Goal: Entertainment & Leisure: Consume media (video, audio)

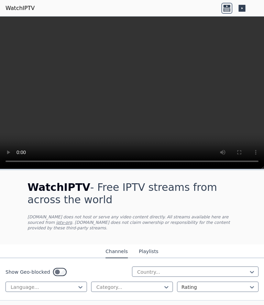
click at [126, 94] on video at bounding box center [132, 93] width 264 height 153
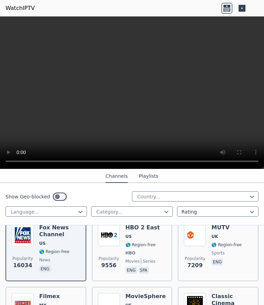
scroll to position [88, 0]
click at [109, 236] on img at bounding box center [109, 235] width 22 height 22
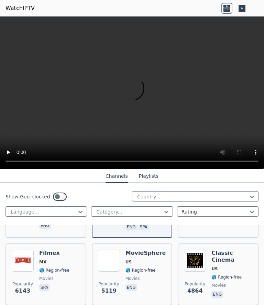
scroll to position [132, 0]
click at [190, 260] on img at bounding box center [195, 261] width 22 height 22
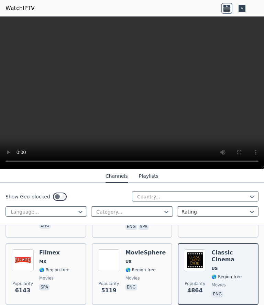
click at [106, 264] on img at bounding box center [109, 261] width 22 height 22
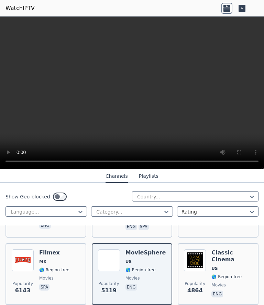
click at [52, 96] on video at bounding box center [132, 93] width 264 height 153
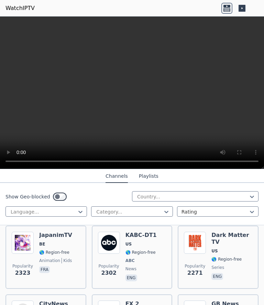
scroll to position [555, 0]
click at [110, 242] on img at bounding box center [109, 243] width 22 height 22
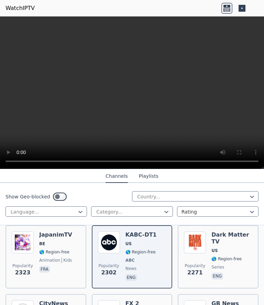
click at [54, 84] on video at bounding box center [132, 93] width 264 height 153
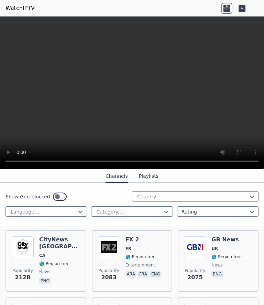
scroll to position [619, 0]
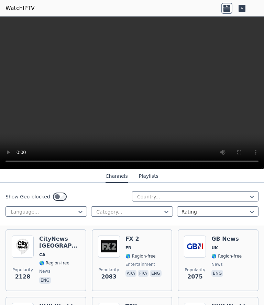
click at [108, 244] on img at bounding box center [109, 247] width 22 height 22
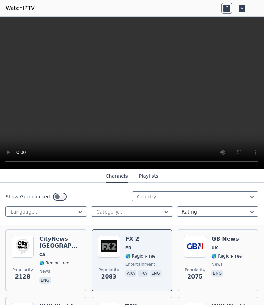
click at [63, 84] on video at bounding box center [132, 93] width 264 height 153
click at [120, 97] on video at bounding box center [132, 93] width 264 height 153
click at [64, 114] on video at bounding box center [132, 93] width 264 height 153
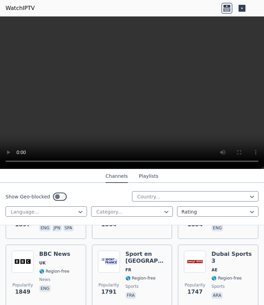
scroll to position [740, 0]
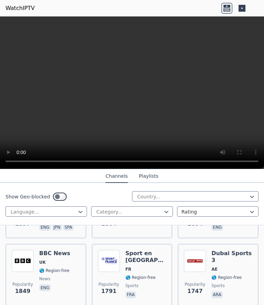
click at [50, 257] on div "BBC News UK 🌎 Region-free news eng" at bounding box center [54, 275] width 31 height 50
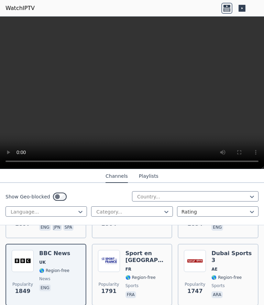
click at [52, 79] on video at bounding box center [132, 93] width 264 height 153
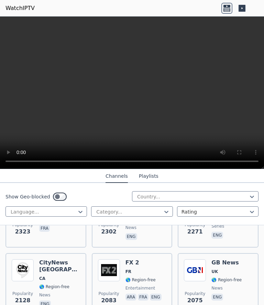
scroll to position [596, 0]
click at [20, 9] on link "WatchIPTV" at bounding box center [20, 8] width 29 height 8
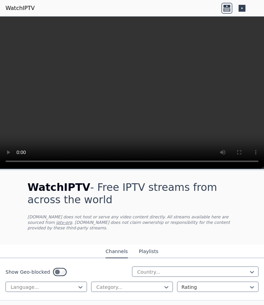
click at [225, 9] on icon at bounding box center [227, 9] width 7 height 3
click at [146, 250] on button "Playlists" at bounding box center [149, 252] width 20 height 13
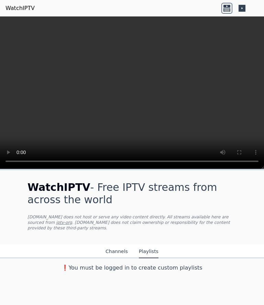
click at [113, 251] on button "Channels" at bounding box center [117, 252] width 22 height 13
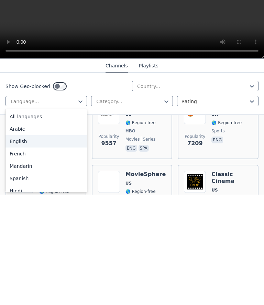
scroll to position [0, 0]
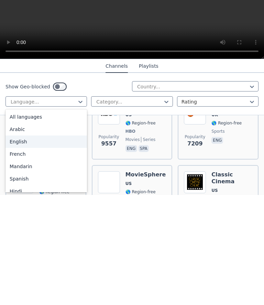
click at [15, 246] on div "English" at bounding box center [47, 252] width 82 height 12
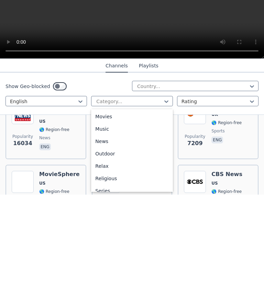
scroll to position [0, 0]
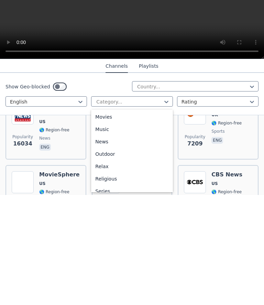
click at [99, 246] on div "News" at bounding box center [132, 252] width 82 height 12
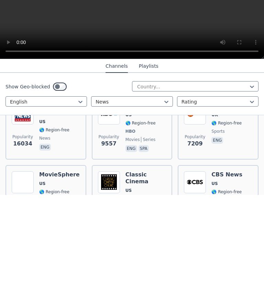
scroll to position [0, 0]
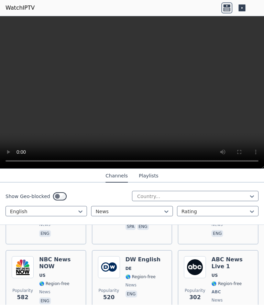
scroll to position [626, 0]
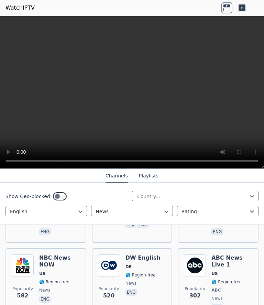
click at [131, 262] on div "DW English DE 🌎 Region-free news eng" at bounding box center [143, 284] width 35 height 58
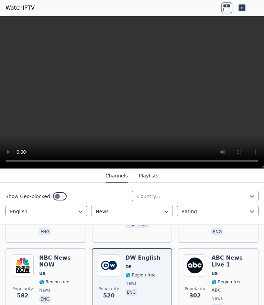
click at [56, 82] on video at bounding box center [132, 93] width 264 height 153
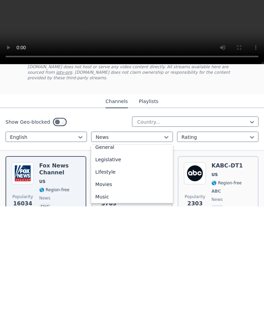
scroll to position [0, 0]
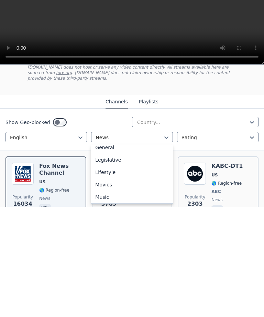
click at [100, 289] on div "Movies" at bounding box center [132, 295] width 82 height 12
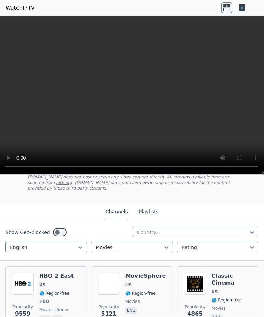
click at [52, 277] on h6 "HBO 2 East" at bounding box center [56, 276] width 34 height 7
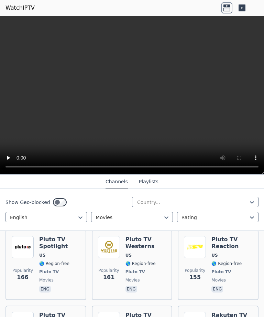
scroll to position [1168, 0]
click at [117, 312] on img at bounding box center [109, 323] width 22 height 22
click at [56, 86] on video at bounding box center [132, 96] width 264 height 158
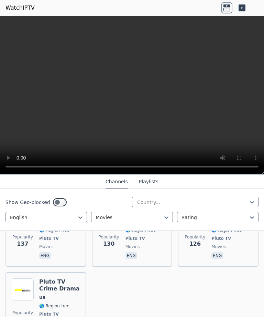
scroll to position [1359, 0]
click at [103, 102] on video at bounding box center [132, 96] width 264 height 158
click at [126, 99] on video at bounding box center [132, 96] width 264 height 158
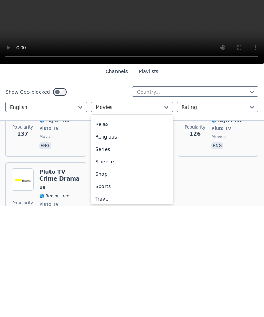
scroll to position [0, 0]
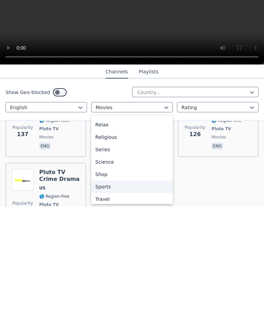
click at [101, 291] on div "Sports" at bounding box center [132, 297] width 82 height 12
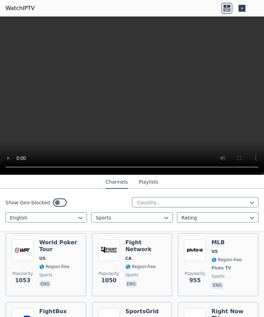
scroll to position [290, 0]
click at [193, 252] on img at bounding box center [195, 250] width 22 height 22
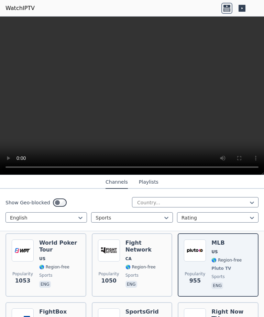
click at [73, 70] on video at bounding box center [132, 96] width 264 height 158
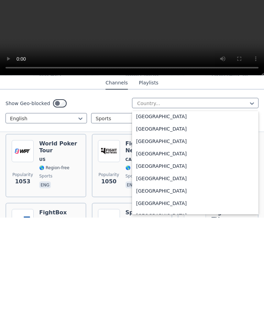
scroll to position [758, 0]
click at [144, 259] on div "France" at bounding box center [195, 265] width 127 height 12
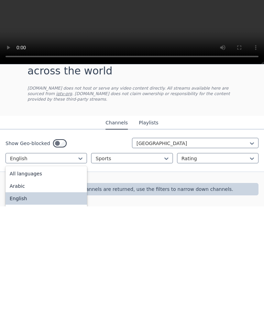
scroll to position [0, 0]
click at [23, 278] on div "All languages" at bounding box center [47, 284] width 82 height 12
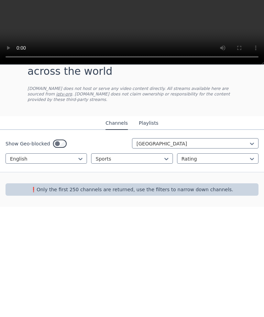
scroll to position [0, 0]
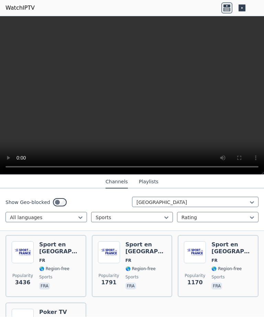
scroll to position [78, 0]
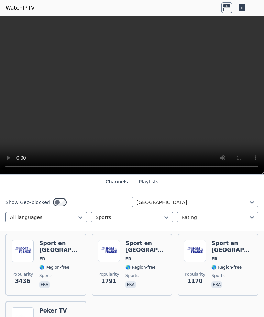
click at [40, 250] on h6 "Sport en [GEOGRAPHIC_DATA]" at bounding box center [59, 247] width 41 height 14
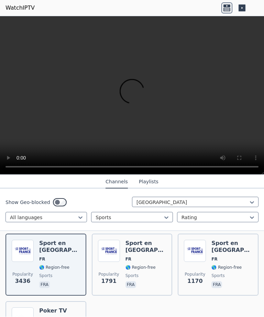
click at [119, 248] on img at bounding box center [109, 251] width 22 height 22
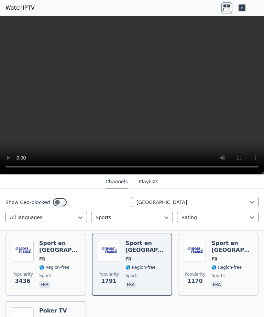
click at [198, 260] on img at bounding box center [195, 251] width 22 height 22
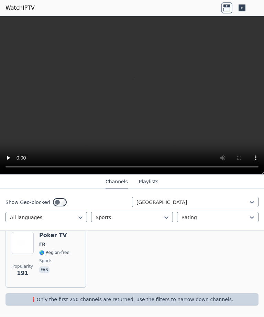
scroll to position [154, 0]
